Goal: Find specific page/section: Find specific page/section

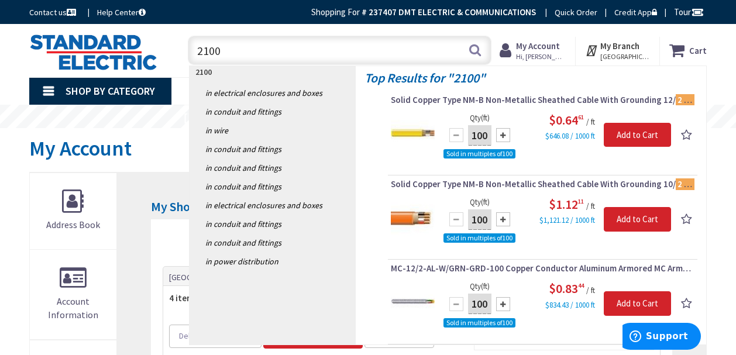
click at [194, 53] on input "2100" at bounding box center [339, 50] width 303 height 29
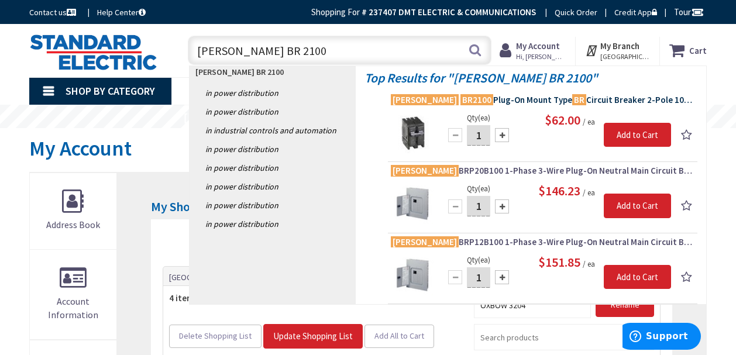
type input "[PERSON_NAME] BR 2100"
click at [490, 97] on span "[PERSON_NAME] BR2100 Plug-On Mount Type BR Circuit Breaker 2-Pole 100-Amp 120/2…" at bounding box center [543, 100] width 304 height 12
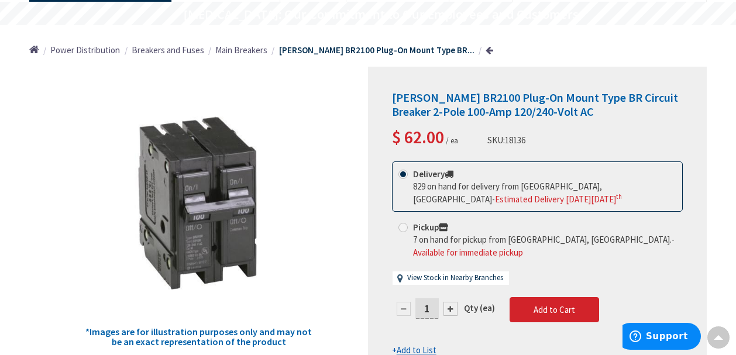
scroll to position [117, 0]
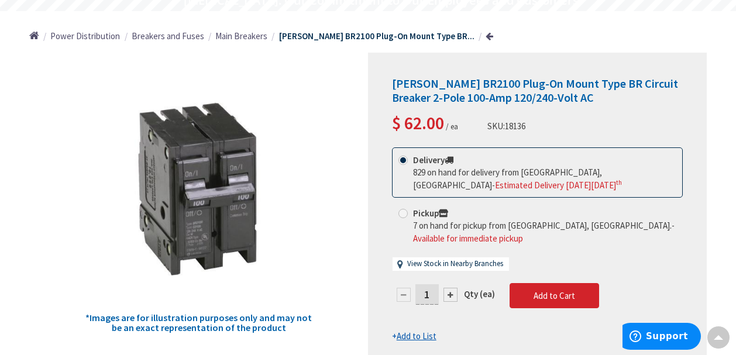
type input "[PERSON_NAME][GEOGRAPHIC_DATA], [GEOGRAPHIC_DATA]"
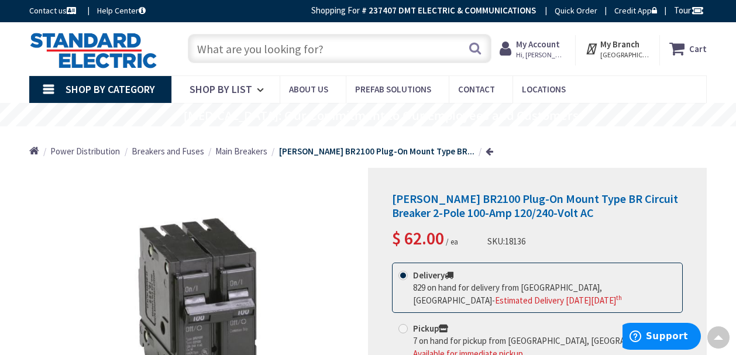
scroll to position [0, 0]
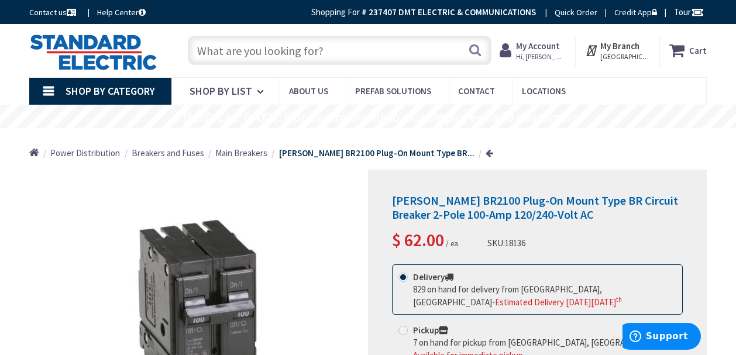
click at [391, 197] on div "Eaton BR2100 Plug-On Mount Type BR Circuit Breaker 2-Pole 100-Amp 120/240-Volt …" at bounding box center [537, 327] width 339 height 314
drag, startPoint x: 392, startPoint y: 197, endPoint x: 466, endPoint y: 196, distance: 73.8
click at [466, 196] on span "Eaton BR2100 Plug-On Mount Type BR Circuit Breaker 2-Pole 100-Amp 120/240-Volt …" at bounding box center [535, 207] width 286 height 29
copy span "[PERSON_NAME] BR2100"
click at [256, 49] on input "text" at bounding box center [339, 50] width 303 height 29
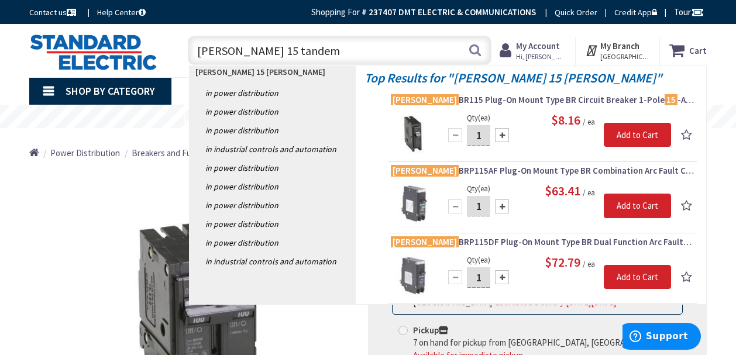
type input "eaton 15 tandem"
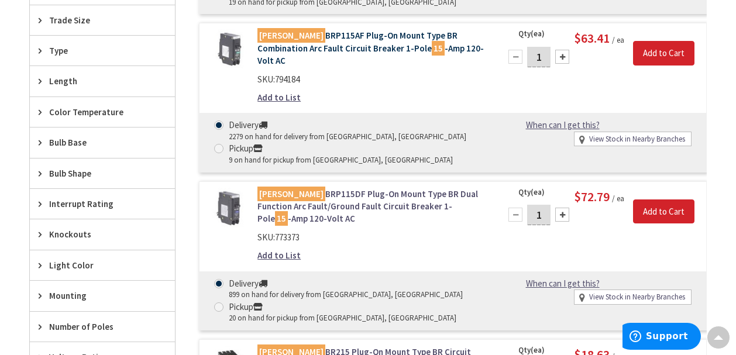
scroll to position [663, 0]
